Goal: Information Seeking & Learning: Check status

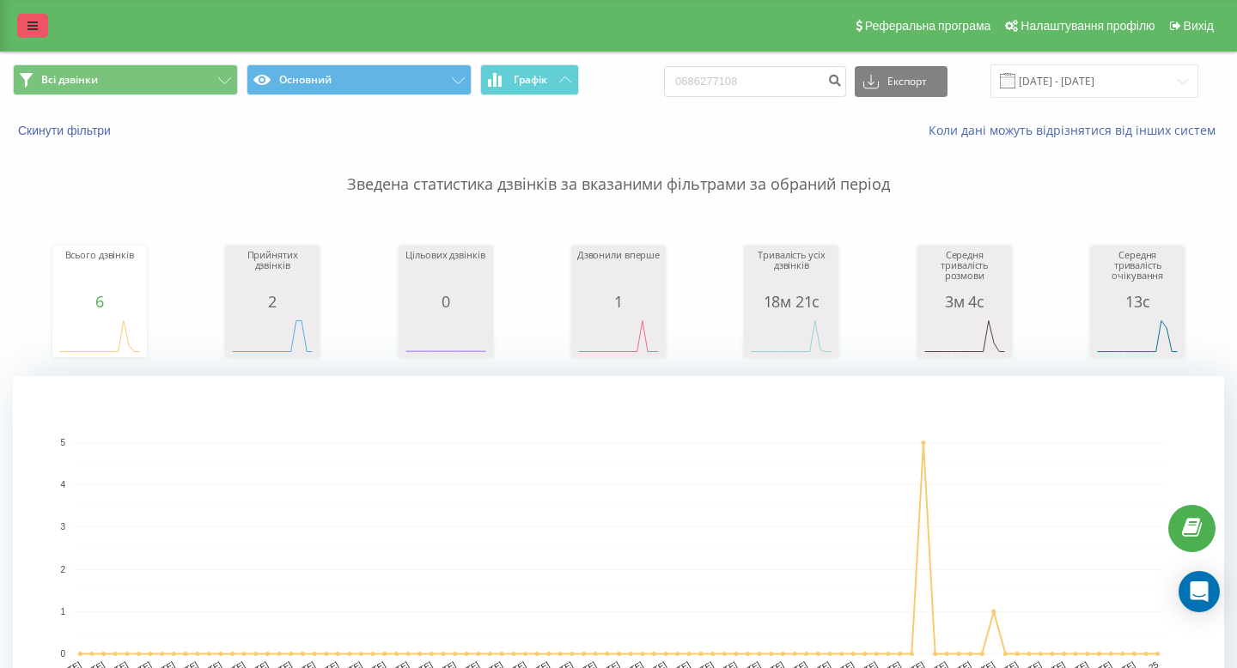
click at [23, 29] on link at bounding box center [32, 26] width 31 height 24
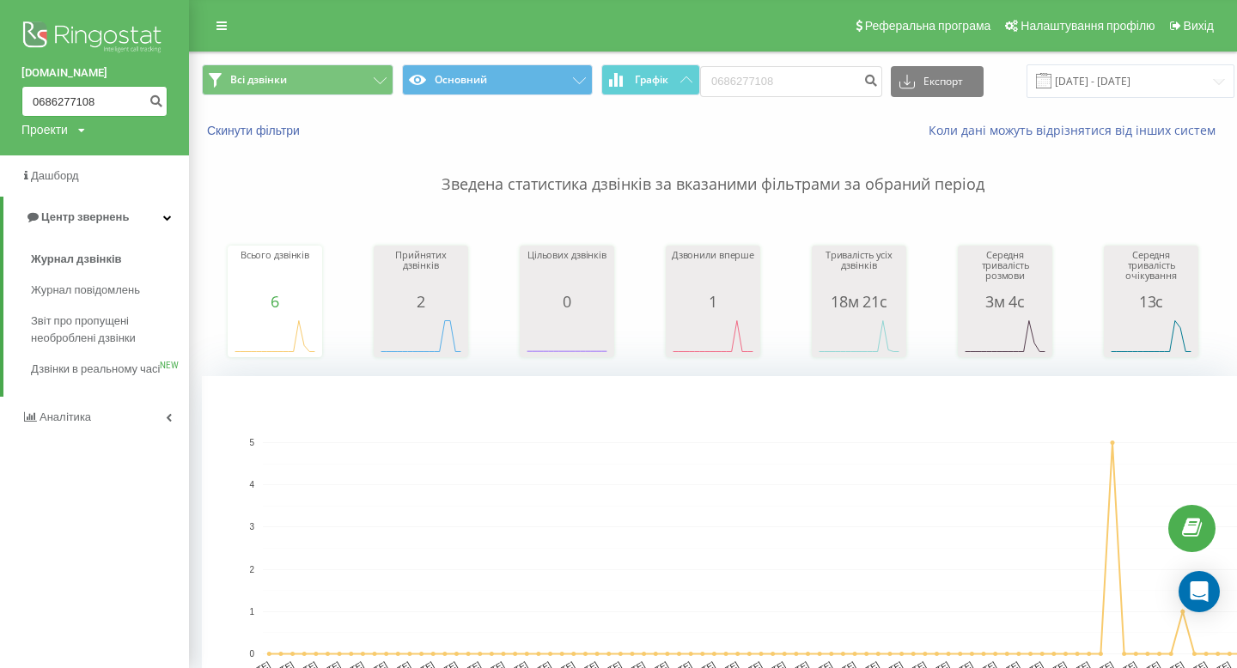
click at [74, 100] on input "0686277108" at bounding box center [94, 101] width 146 height 31
click at [56, 99] on input "0979325476" at bounding box center [94, 101] width 146 height 31
type input "0979325476"
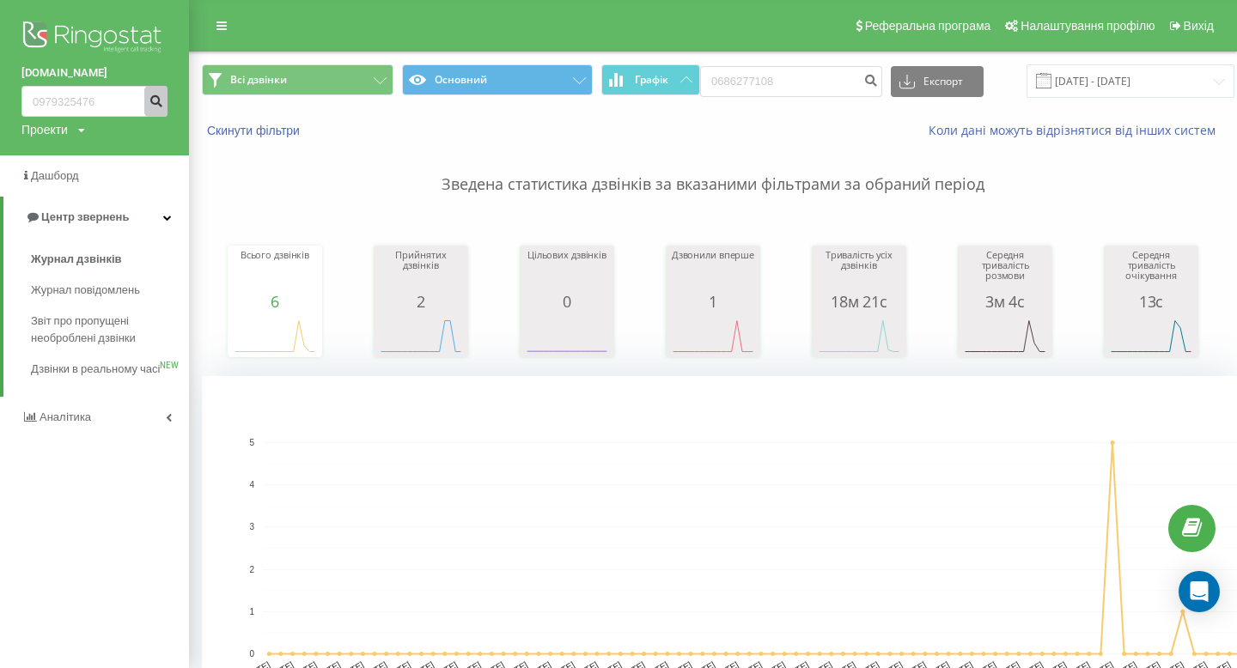
click at [161, 99] on icon "submit" at bounding box center [156, 99] width 15 height 10
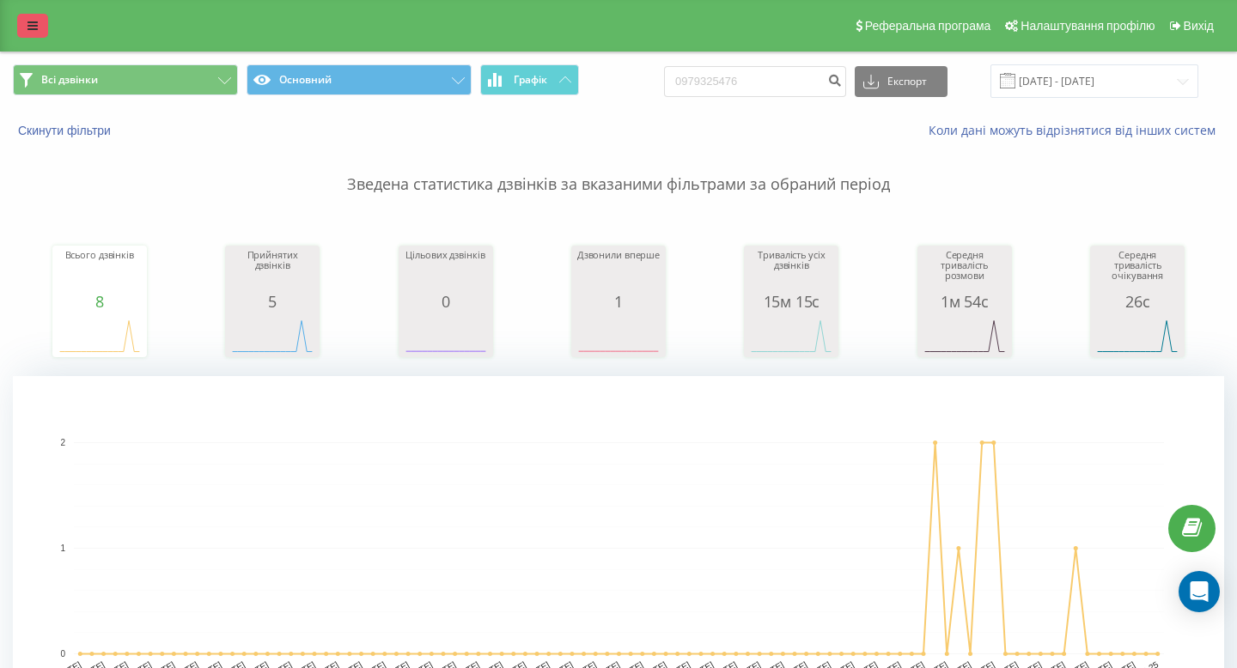
click at [33, 23] on icon at bounding box center [32, 26] width 10 height 12
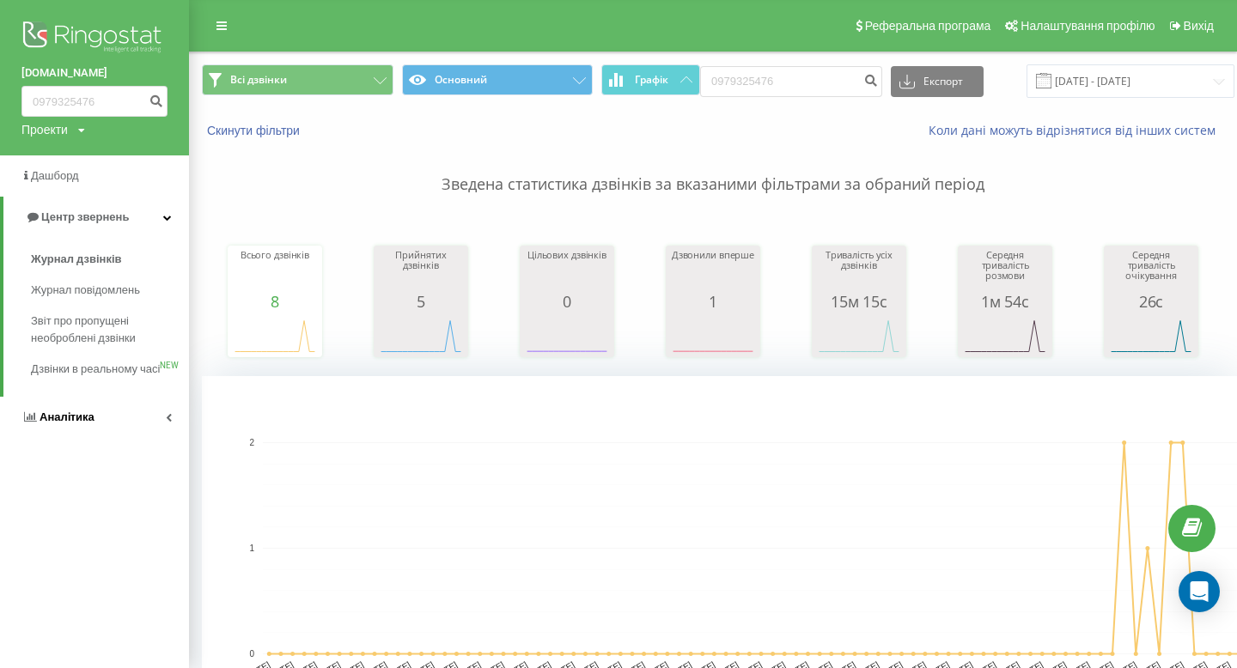
click at [56, 438] on link "Аналiтика" at bounding box center [94, 417] width 189 height 41
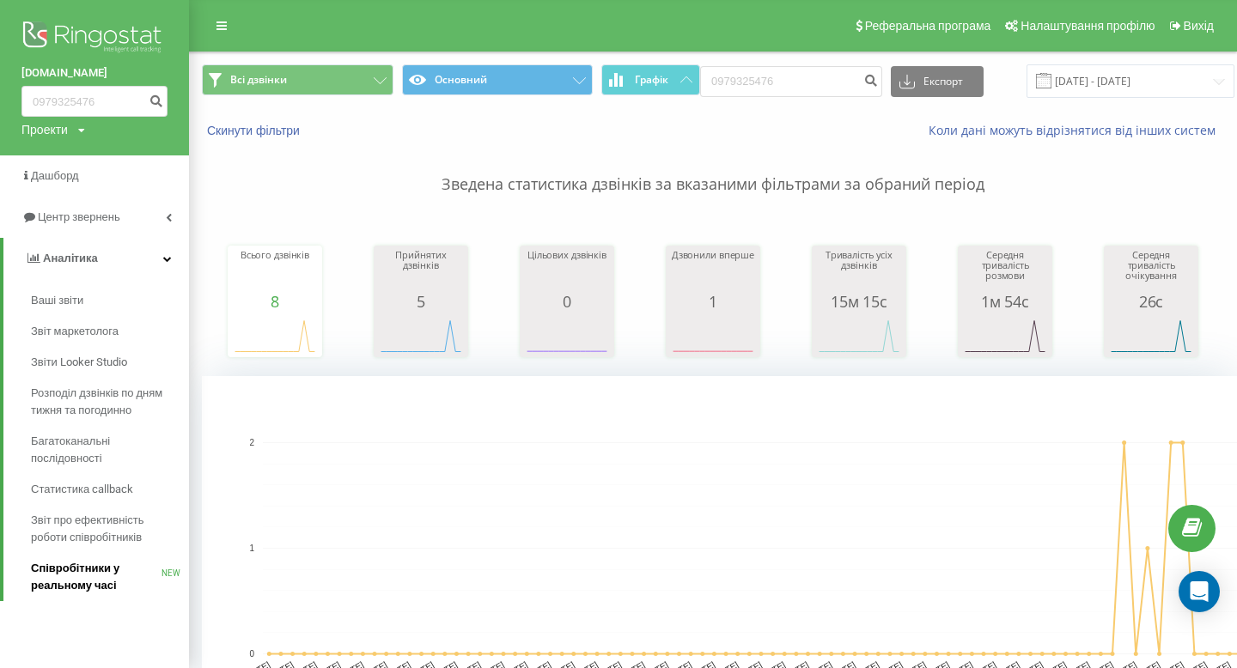
click at [70, 591] on span "Співробітники у реальному часі" at bounding box center [96, 577] width 131 height 34
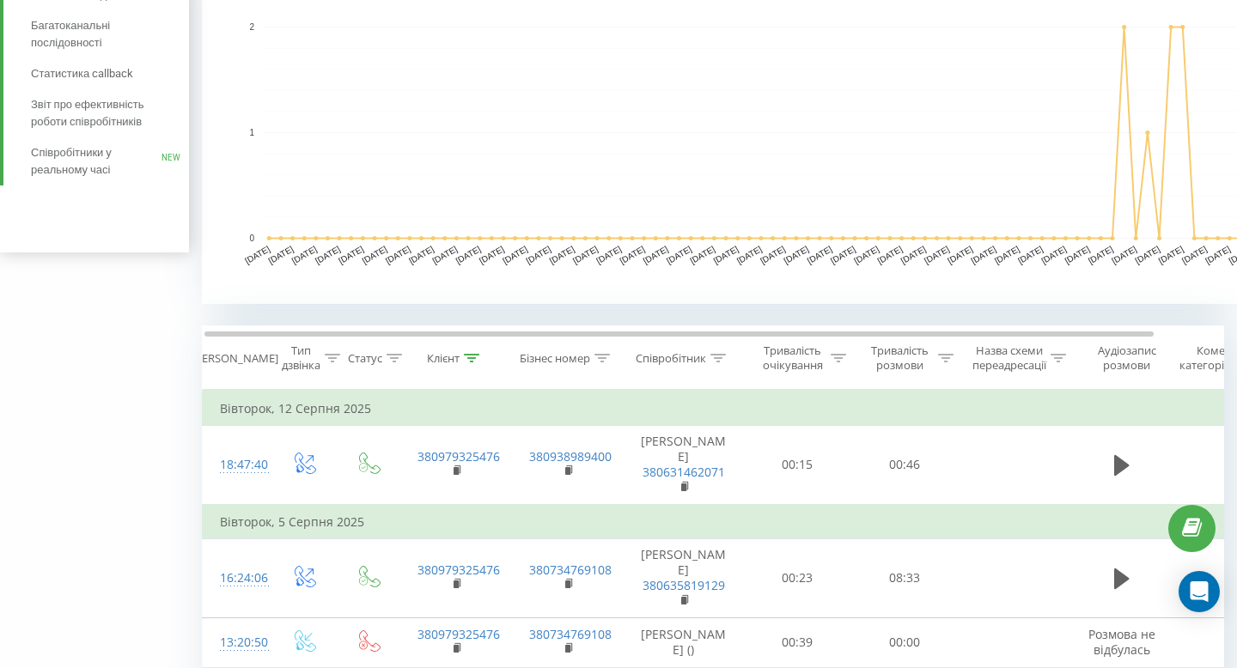
scroll to position [0, 13]
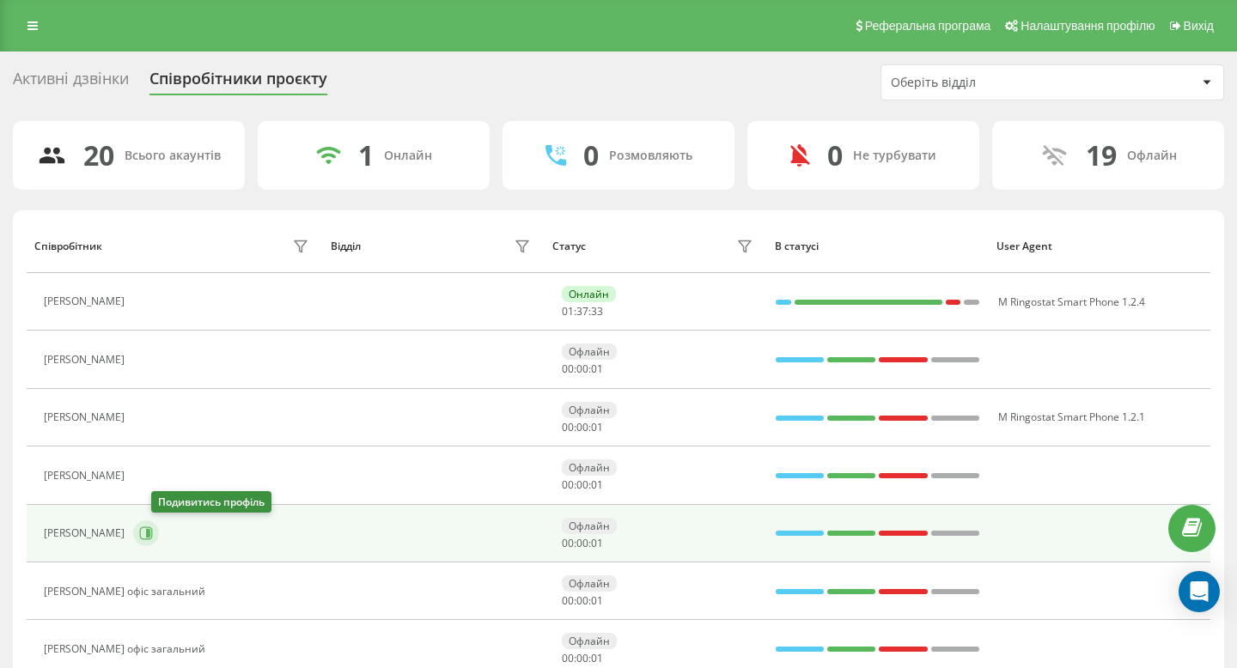
click at [153, 533] on icon at bounding box center [146, 534] width 14 height 14
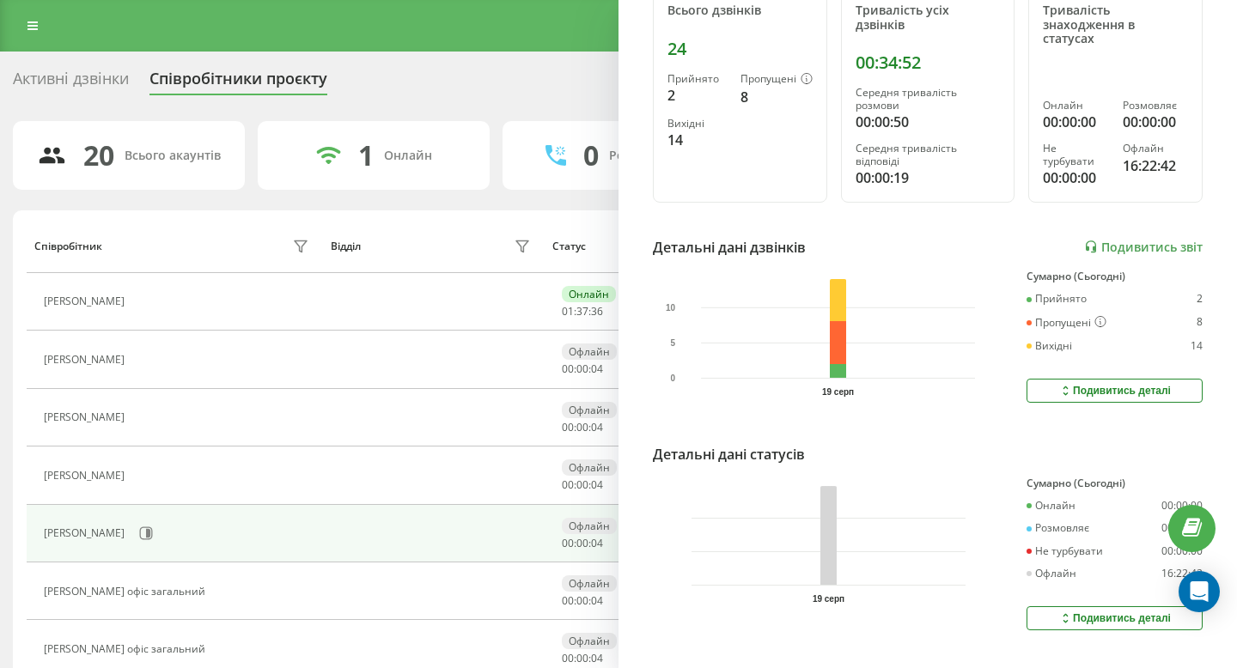
scroll to position [262, 0]
